Goal: Task Accomplishment & Management: Complete application form

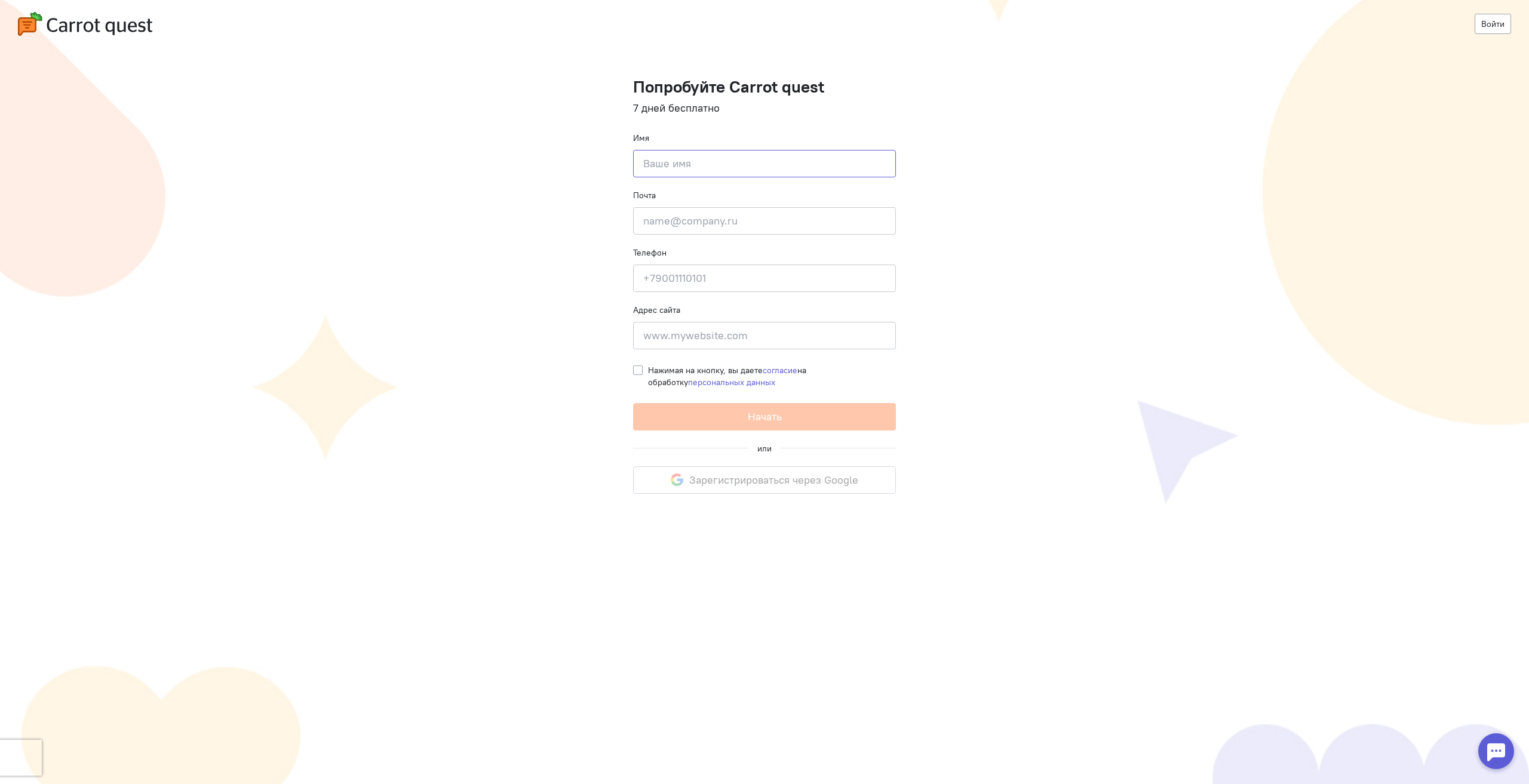
click at [699, 163] on input at bounding box center [764, 163] width 263 height 27
type input "[PERSON_NAME]"
type input "[PHONE_NUMBER]"
type input "Elkina 1"
click at [724, 226] on input "email" at bounding box center [764, 220] width 263 height 27
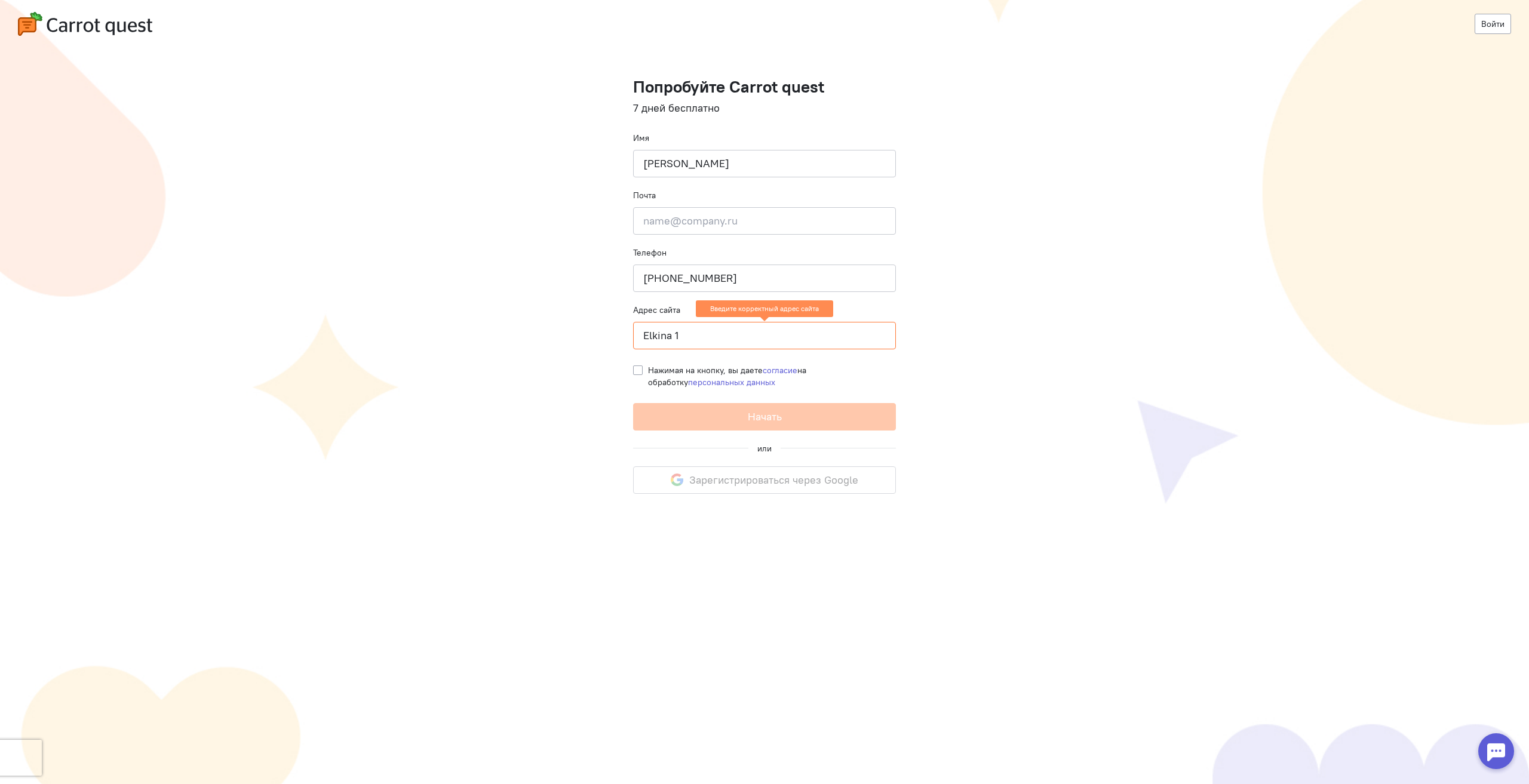
drag, startPoint x: 710, startPoint y: 341, endPoint x: 585, endPoint y: 332, distance: 125.3
click at [586, 332] on cq-registration "Войти Попробуйте Carrot quest 7 дней бесплатно Имя [PERSON_NAME] Почта Введите …" at bounding box center [764, 392] width 1529 height 784
click at [980, 286] on cq-registration "Войти Попробуйте Carrot quest 7 дней бесплатно Имя [PERSON_NAME] Почта Введите …" at bounding box center [764, 392] width 1529 height 784
click at [707, 202] on div "Почта Введите почту" at bounding box center [764, 212] width 263 height 45
click at [707, 220] on input "email" at bounding box center [764, 220] width 263 height 27
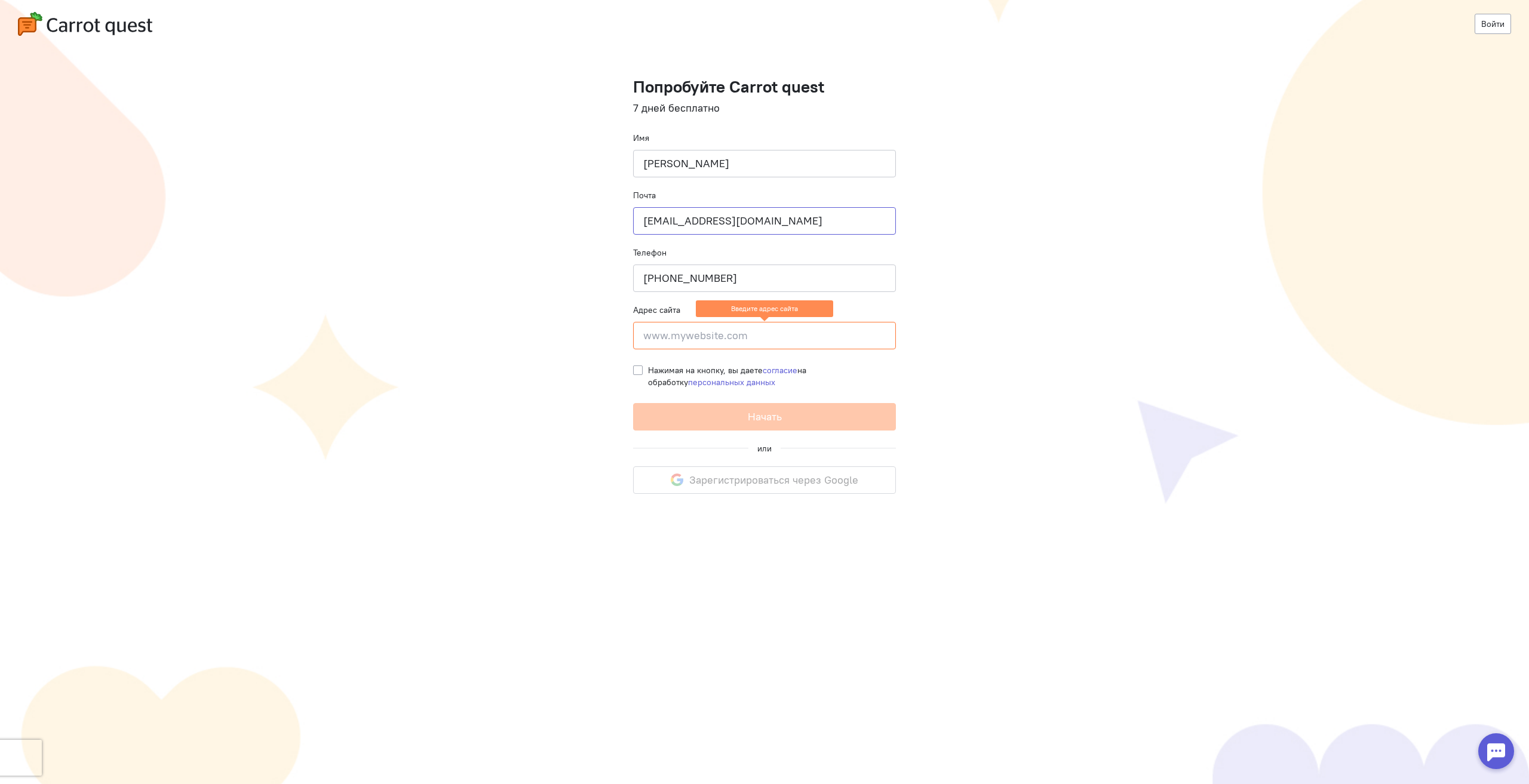
type input "[EMAIL_ADDRESS][DOMAIN_NAME]"
click at [1013, 231] on cq-registration "Войти Попробуйте Carrot quest 7 дней бесплатно Имя [PERSON_NAME] Почта [EMAIL_A…" at bounding box center [764, 392] width 1529 height 784
click at [756, 338] on input at bounding box center [764, 335] width 263 height 27
click at [720, 331] on input at bounding box center [764, 335] width 263 height 27
paste input "[URL][DOMAIN_NAME]"
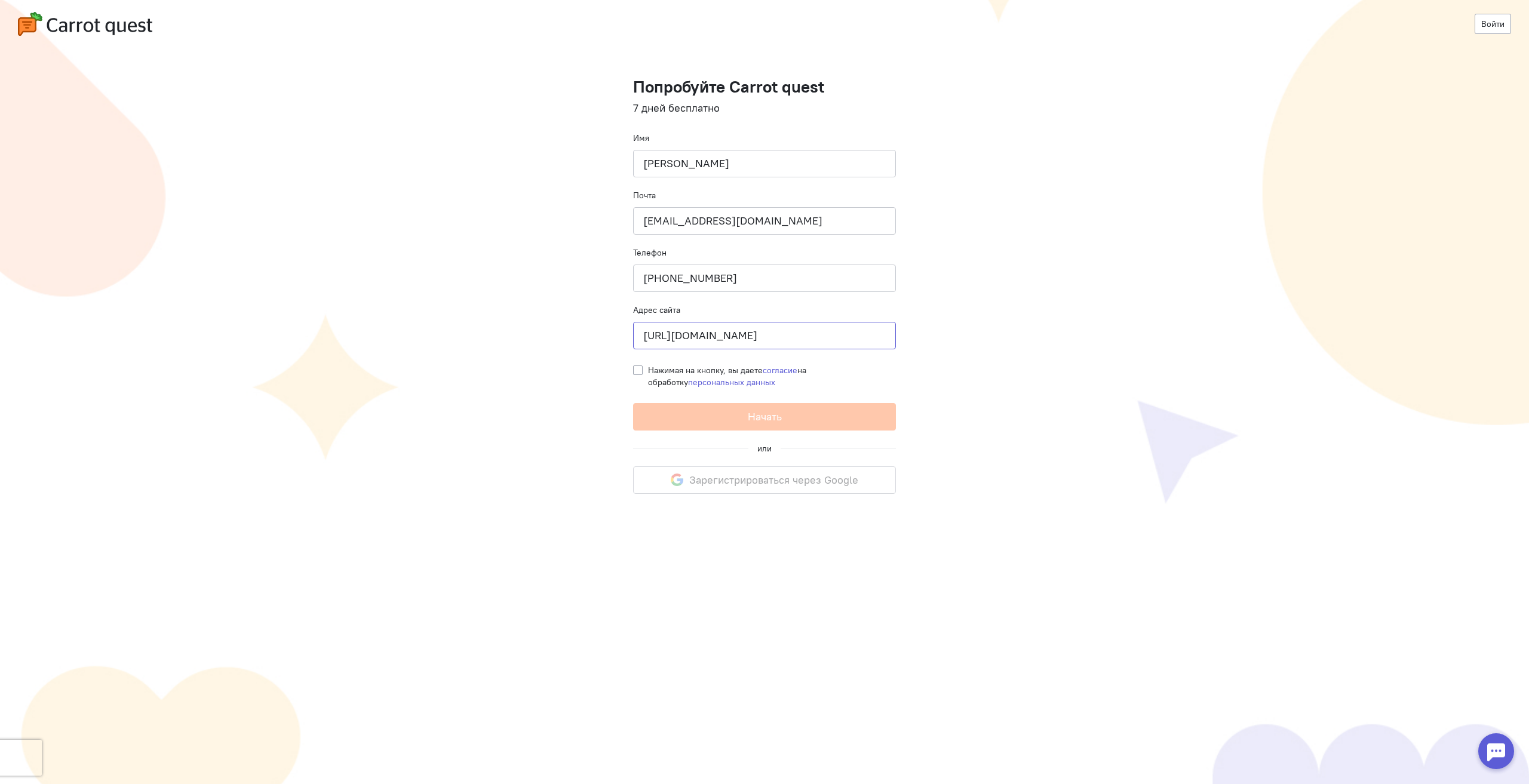
type input "[URL][DOMAIN_NAME]"
click at [648, 367] on label "Нажимая на кнопку, вы даете согласие на обработку персональных данных" at bounding box center [772, 376] width 248 height 24
click at [640, 367] on input "Нажимая на кнопку, вы даете согласие на обработку персональных данных" at bounding box center [638, 370] width 9 height 11
checkbox input "true"
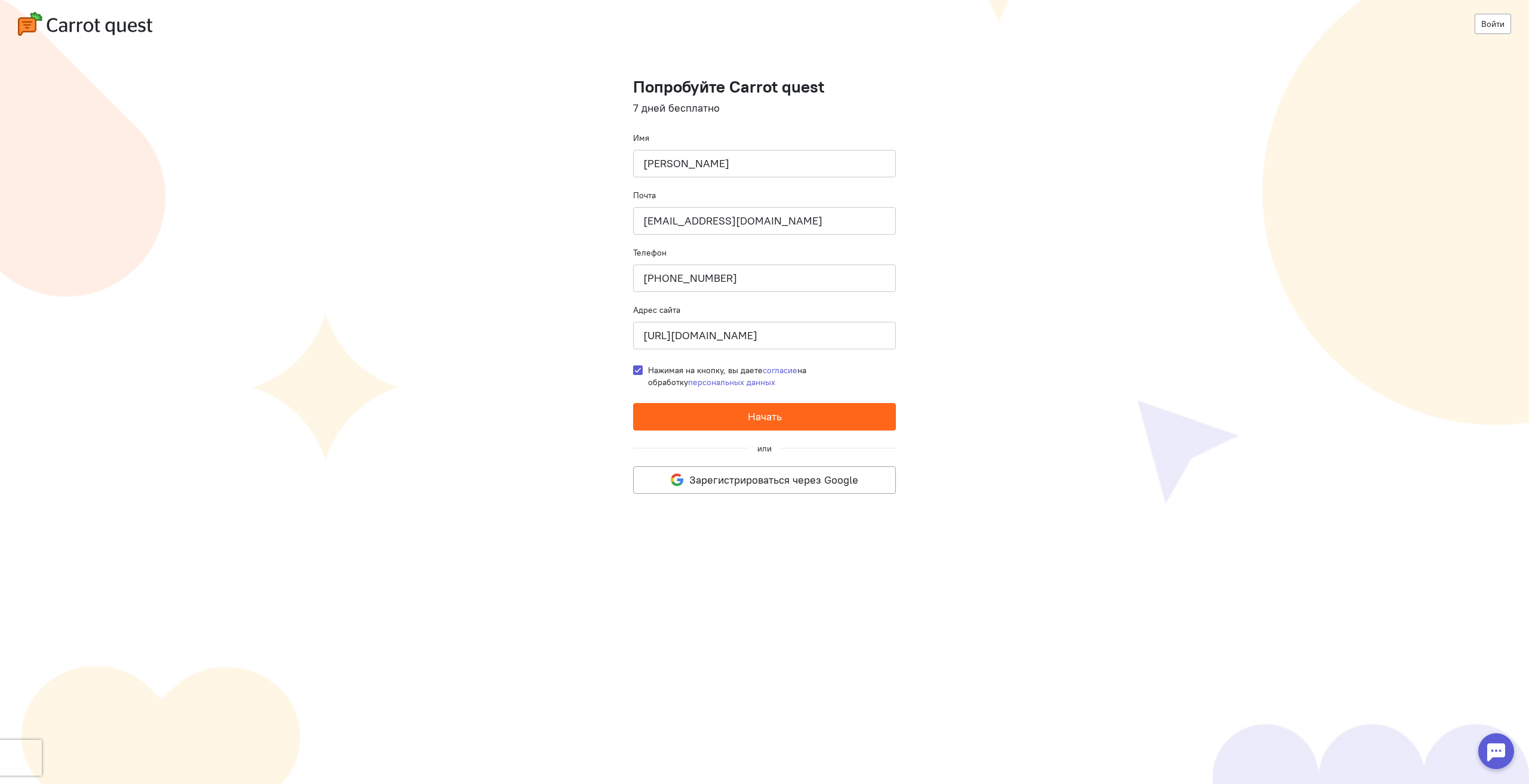
click at [760, 414] on span "Начать" at bounding box center [765, 416] width 34 height 14
